Goal: Information Seeking & Learning: Learn about a topic

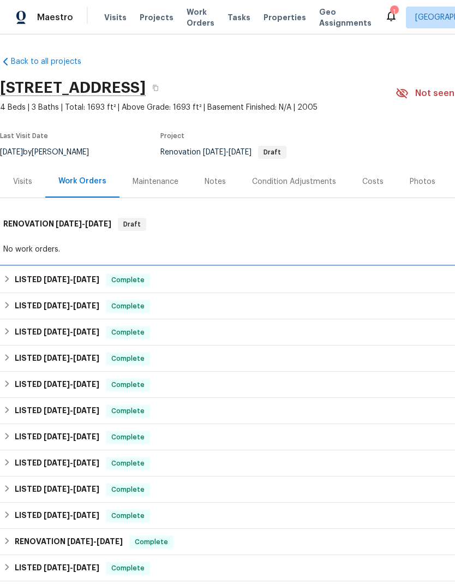
click at [15, 283] on h6 "LISTED [DATE] - [DATE]" at bounding box center [57, 279] width 85 height 13
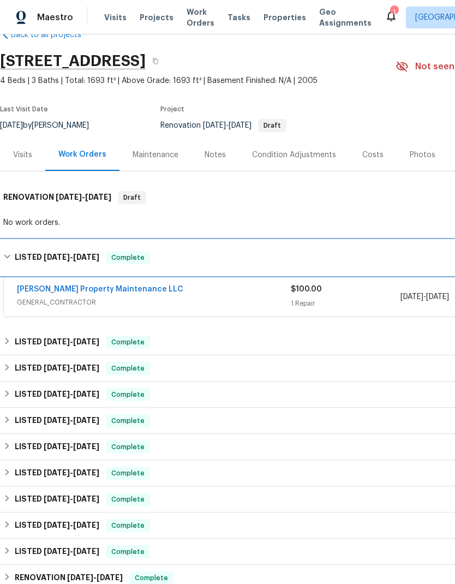
scroll to position [27, 0]
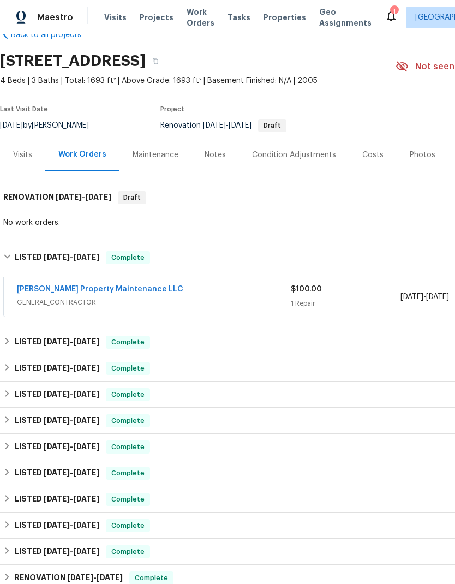
click at [122, 289] on link "[PERSON_NAME] Property Maintenance LLC" at bounding box center [100, 289] width 166 height 8
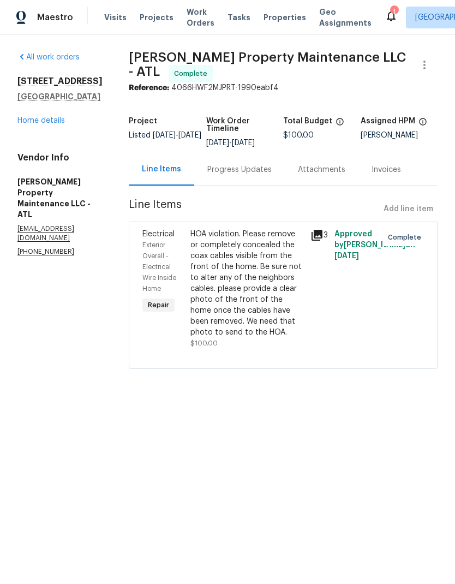
click at [51, 124] on link "Home details" at bounding box center [40, 121] width 47 height 8
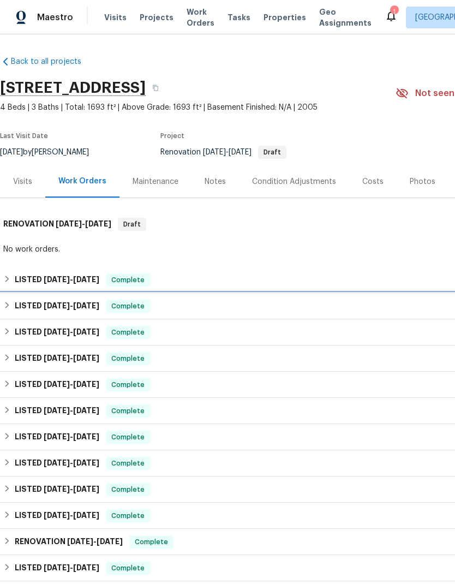
click at [13, 310] on div "LISTED [DATE] - [DATE] Complete" at bounding box center [308, 306] width 610 height 13
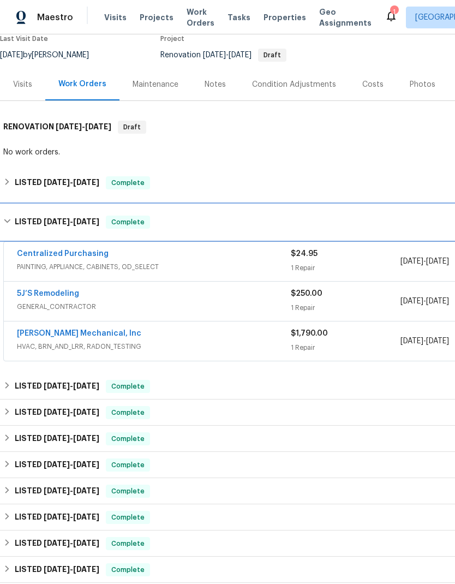
scroll to position [97, 0]
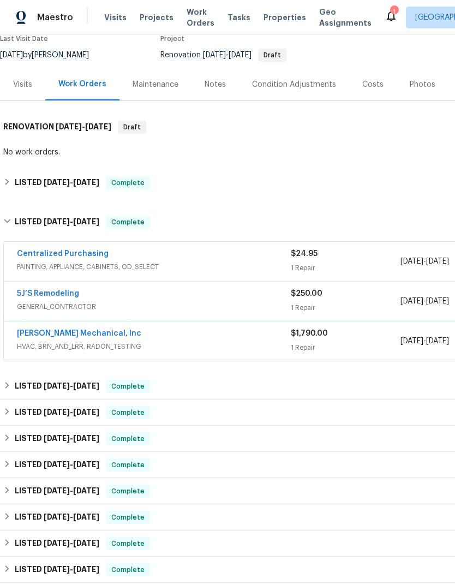
click at [103, 335] on link "[PERSON_NAME] Mechanical, Inc" at bounding box center [79, 334] width 124 height 8
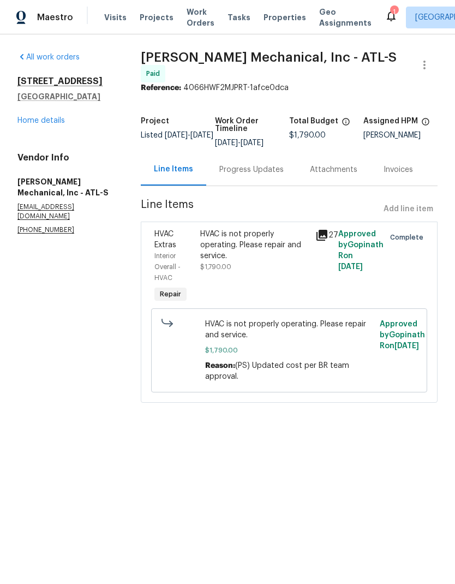
click at [61, 122] on link "Home details" at bounding box center [40, 121] width 47 height 8
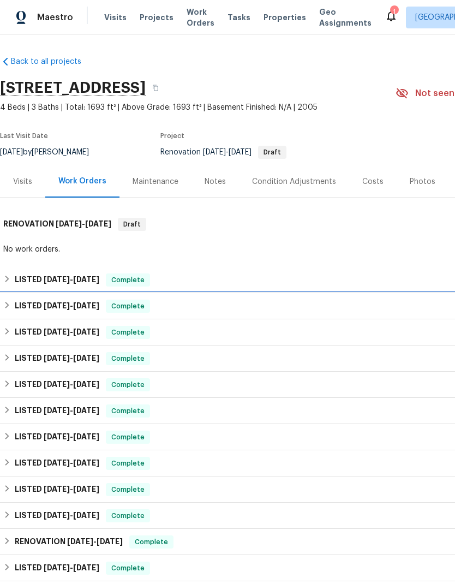
click at [15, 311] on h6 "LISTED [DATE] - [DATE]" at bounding box center [57, 306] width 85 height 13
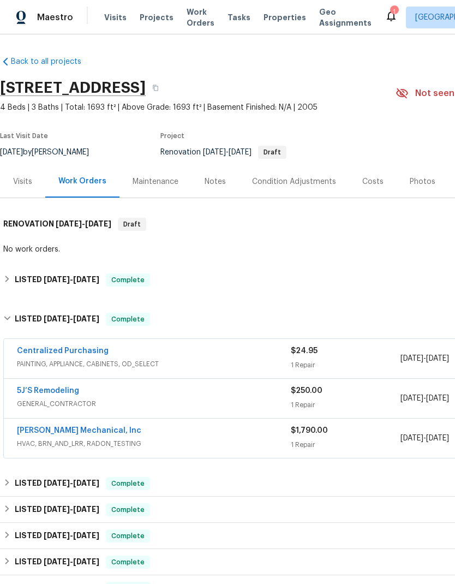
click at [71, 391] on link "5J’S Remodeling" at bounding box center [48, 391] width 62 height 8
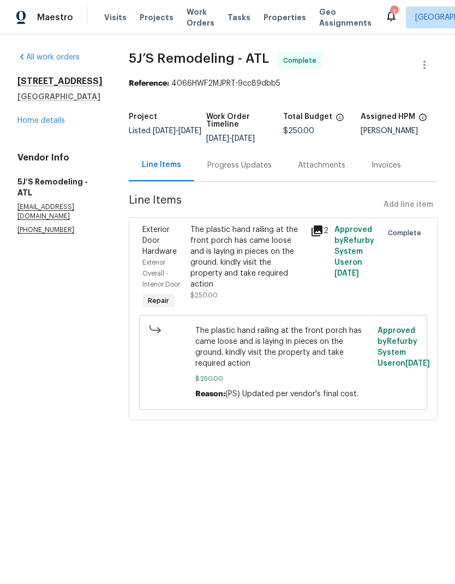
click at [60, 124] on link "Home details" at bounding box center [40, 121] width 47 height 8
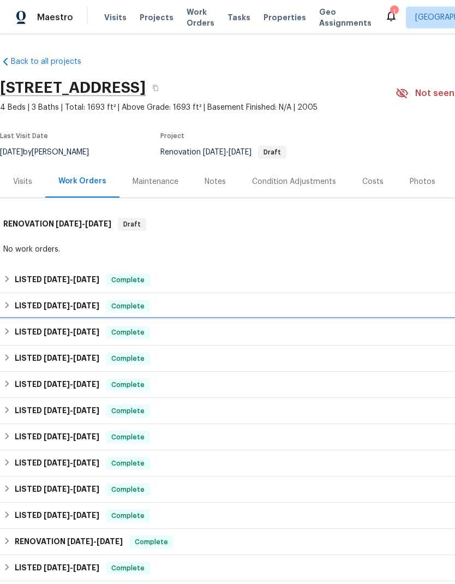
click at [12, 334] on div "LISTED [DATE] - [DATE] Complete" at bounding box center [308, 332] width 610 height 13
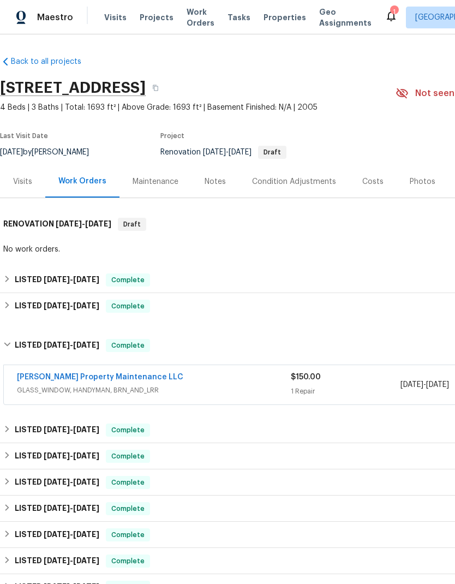
click at [116, 379] on link "[PERSON_NAME] Property Maintenance LLC" at bounding box center [100, 377] width 166 height 8
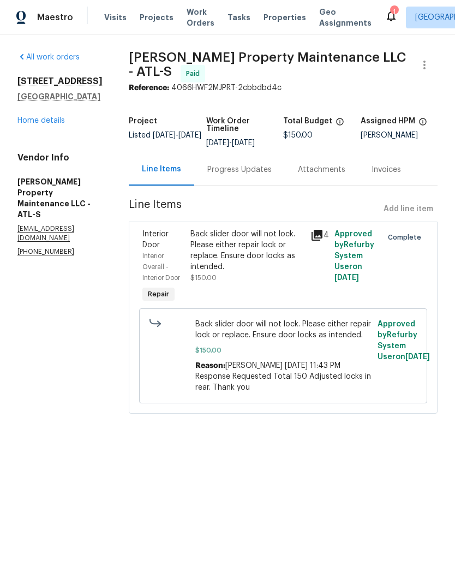
click at [49, 124] on link "Home details" at bounding box center [40, 121] width 47 height 8
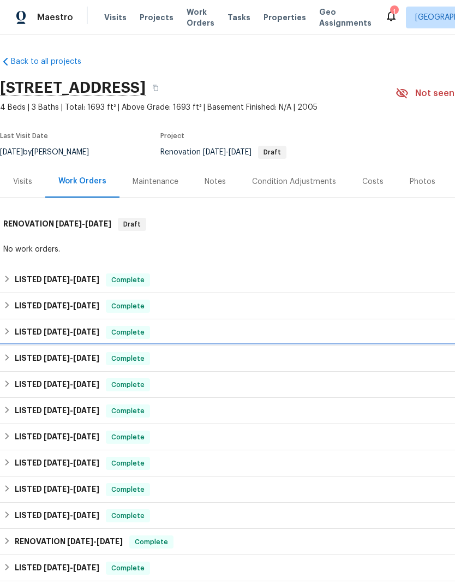
click at [15, 358] on h6 "LISTED [DATE] - [DATE]" at bounding box center [57, 358] width 85 height 13
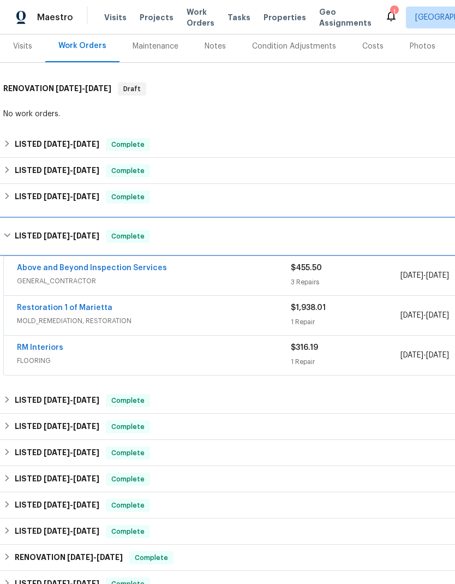
scroll to position [136, 0]
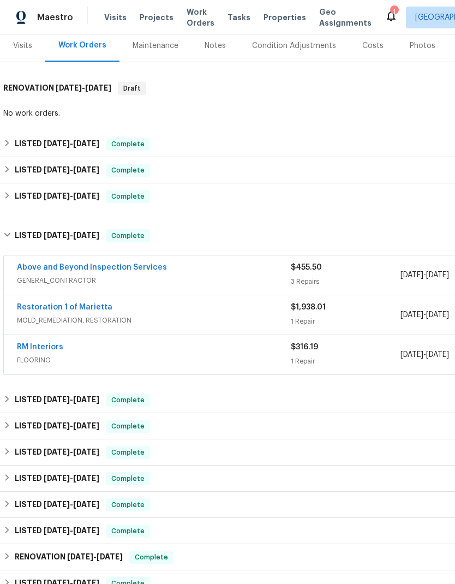
click at [91, 308] on link "Restoration 1 of Marietta" at bounding box center [65, 307] width 96 height 8
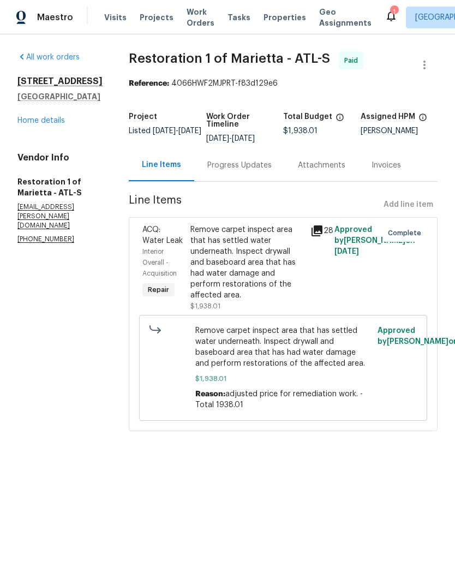
click at [54, 123] on link "Home details" at bounding box center [40, 121] width 47 height 8
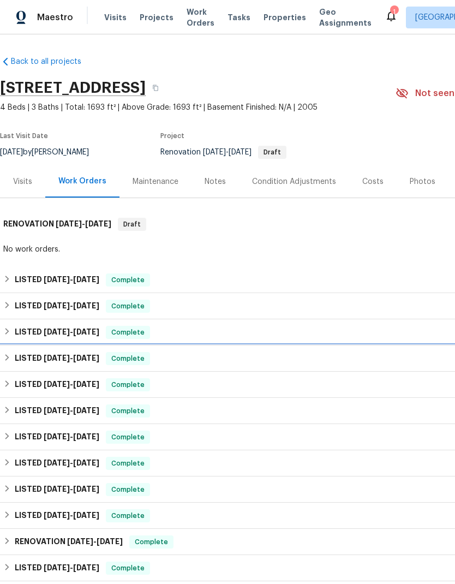
click at [13, 360] on div "LISTED [DATE] - [DATE] Complete" at bounding box center [308, 358] width 610 height 13
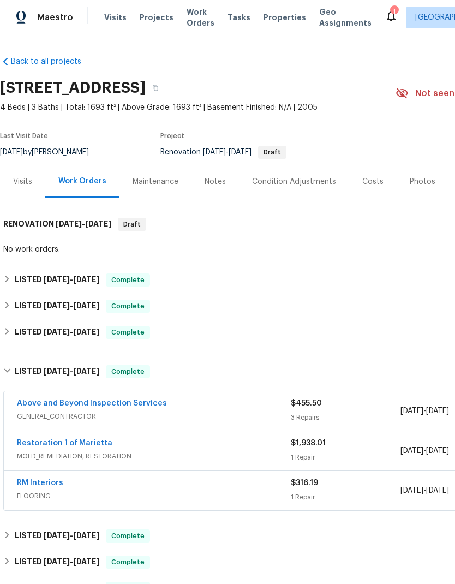
click at [112, 403] on link "Above and Beyond Inspection Services" at bounding box center [92, 404] width 150 height 8
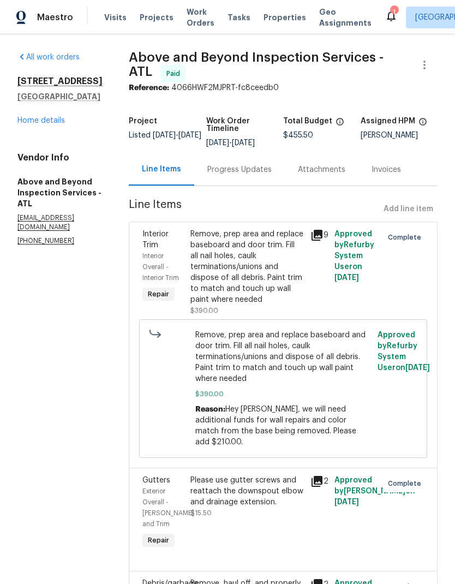
click at [57, 123] on link "Home details" at bounding box center [40, 121] width 47 height 8
